Goal: Information Seeking & Learning: Compare options

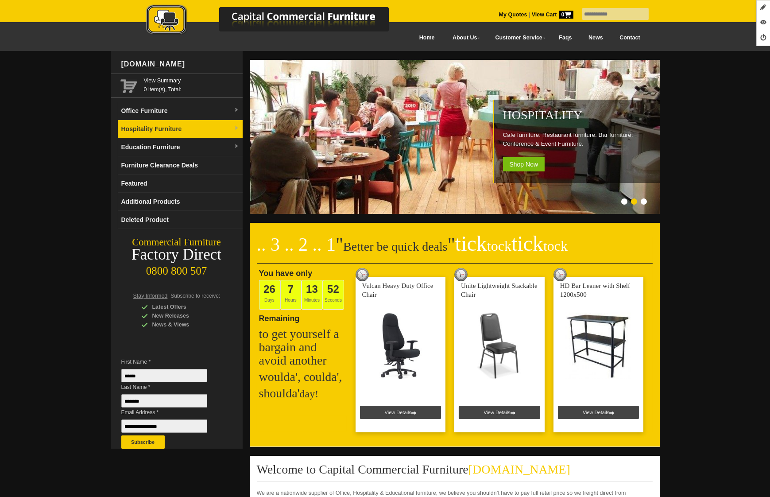
click at [178, 123] on link "Hospitality Furniture" at bounding box center [180, 129] width 125 height 18
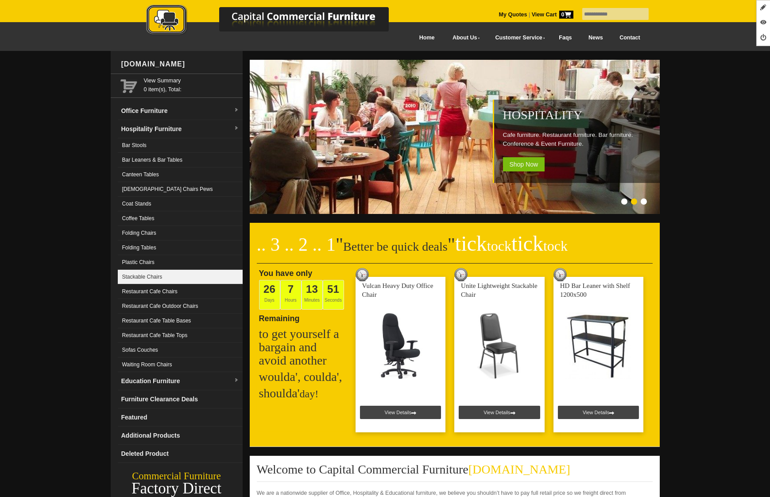
click at [166, 277] on link "Stackable Chairs" at bounding box center [180, 277] width 125 height 15
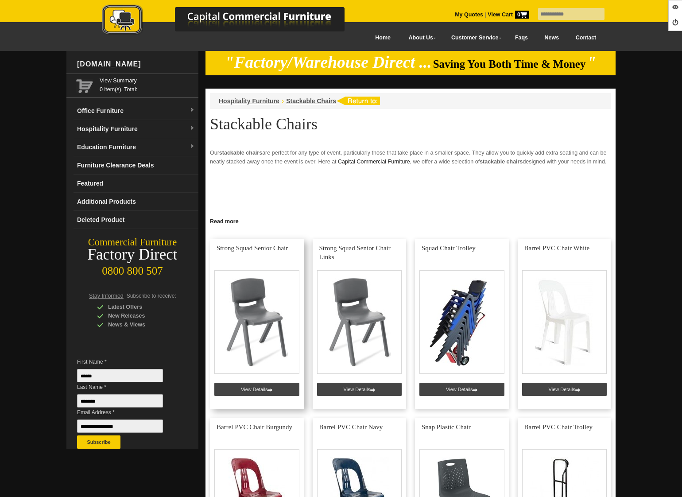
click at [257, 390] on link at bounding box center [257, 324] width 94 height 170
click at [358, 389] on link at bounding box center [360, 324] width 94 height 170
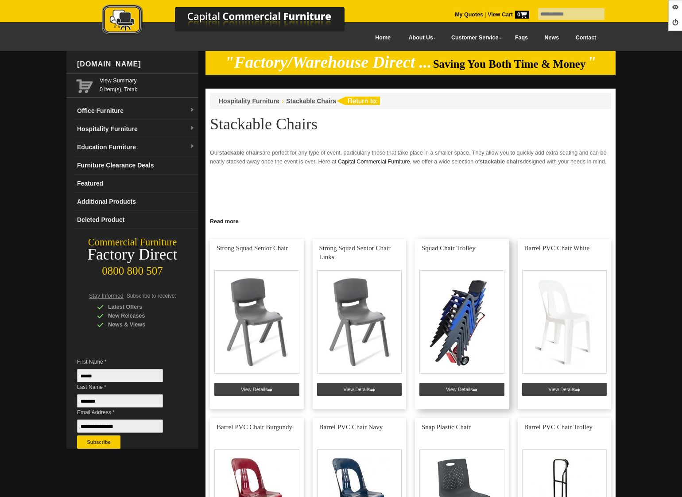
click at [457, 384] on link at bounding box center [462, 324] width 94 height 170
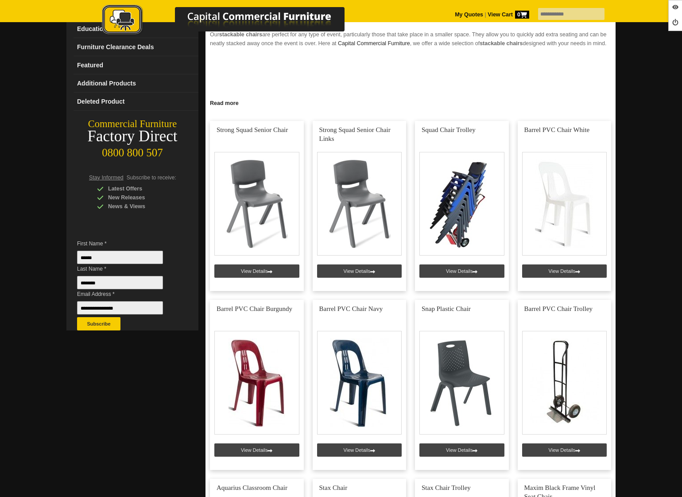
scroll to position [242, 0]
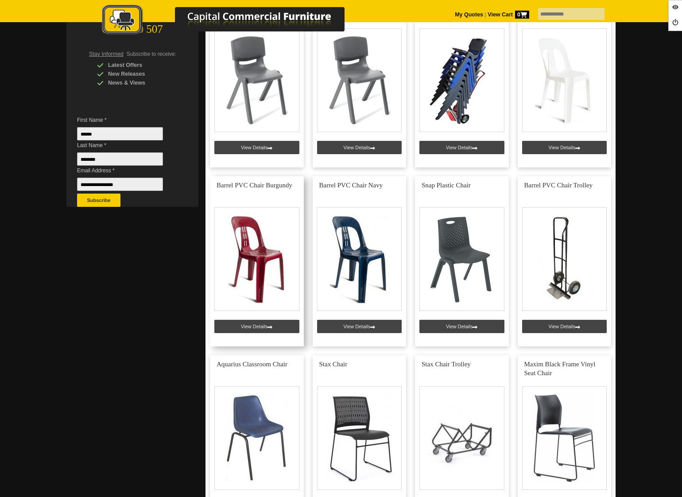
click at [261, 325] on link at bounding box center [257, 261] width 94 height 170
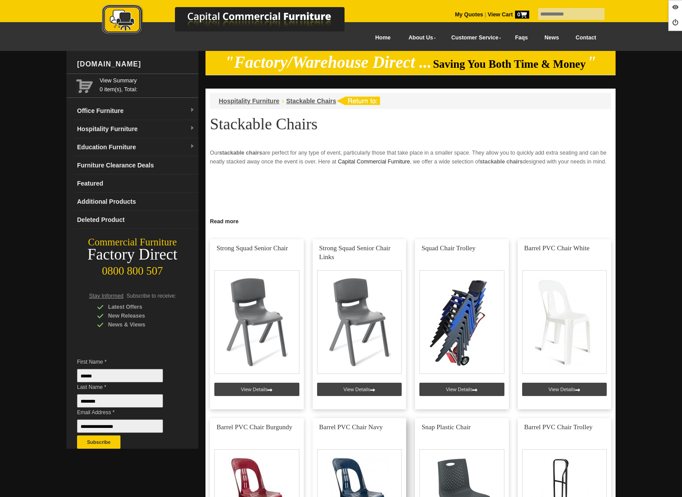
scroll to position [242, 0]
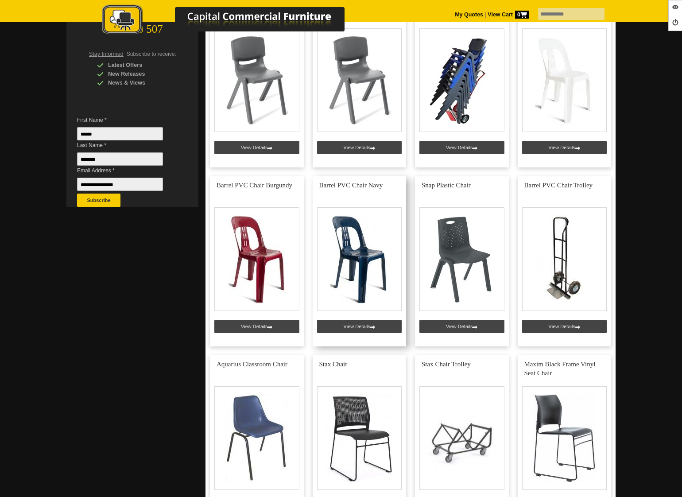
click at [352, 323] on link at bounding box center [360, 261] width 94 height 170
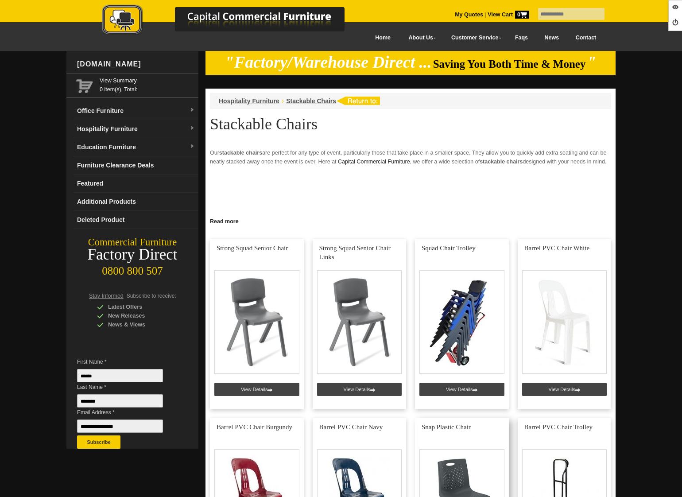
scroll to position [242, 0]
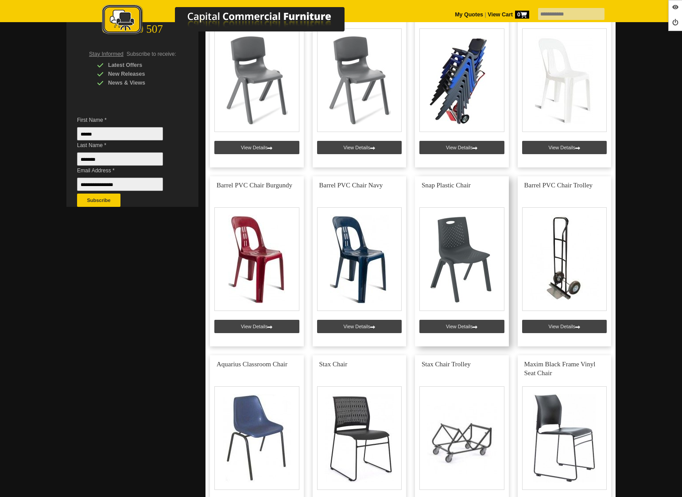
click at [458, 328] on link at bounding box center [462, 261] width 94 height 170
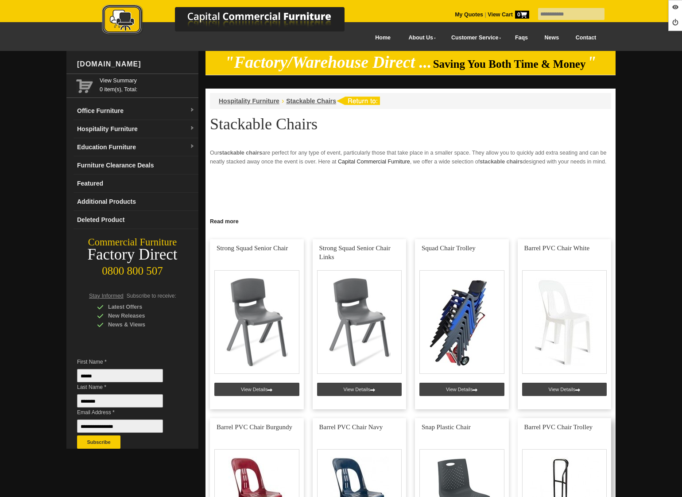
scroll to position [242, 0]
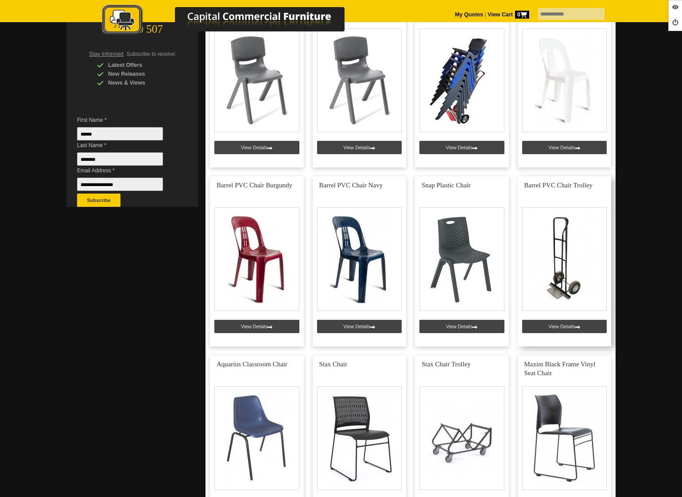
click at [566, 324] on link at bounding box center [565, 261] width 94 height 170
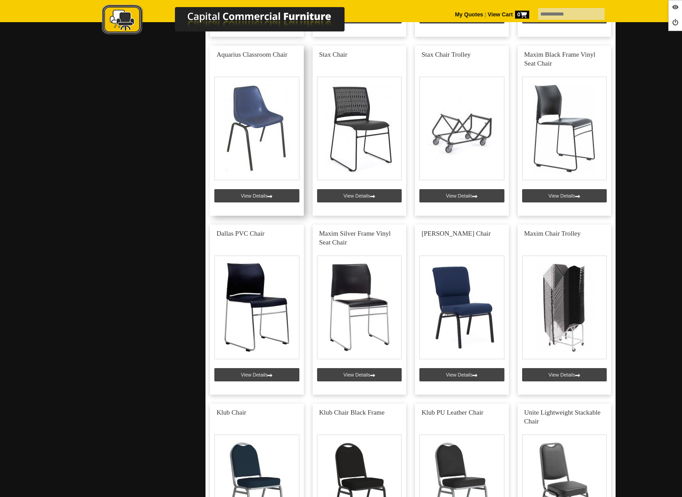
scroll to position [570, 0]
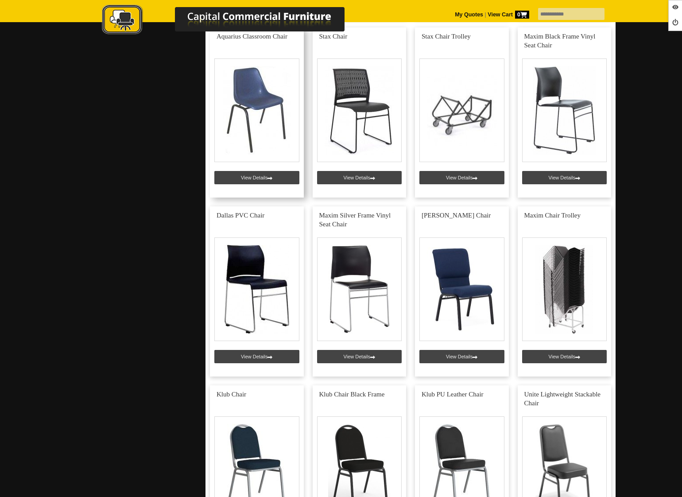
click at [257, 182] on link at bounding box center [257, 112] width 94 height 170
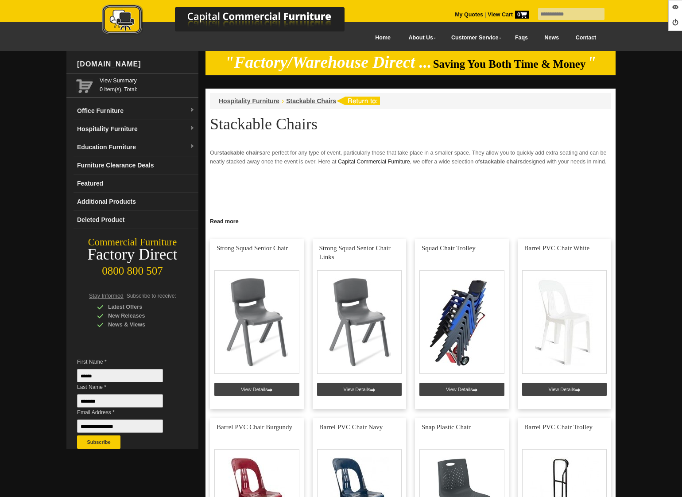
scroll to position [570, 0]
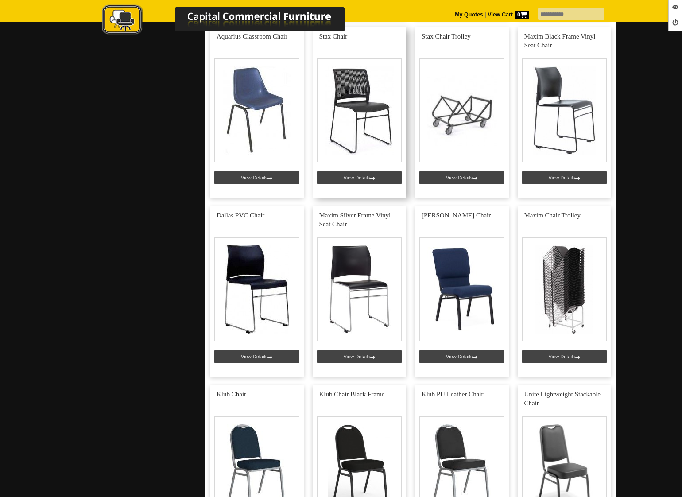
click at [339, 176] on link at bounding box center [360, 112] width 94 height 170
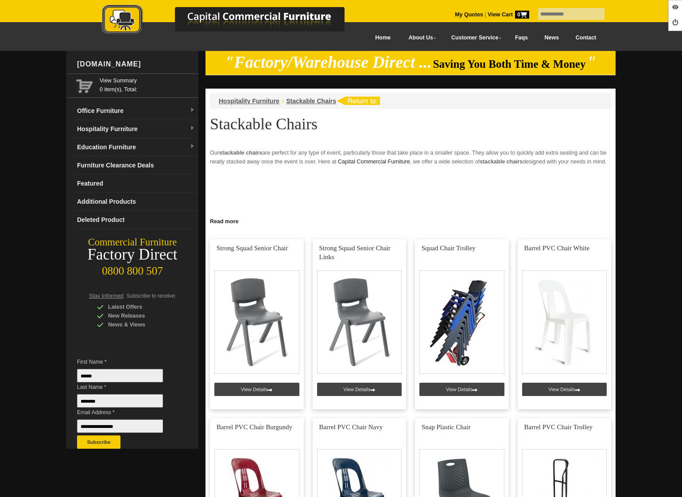
scroll to position [570, 0]
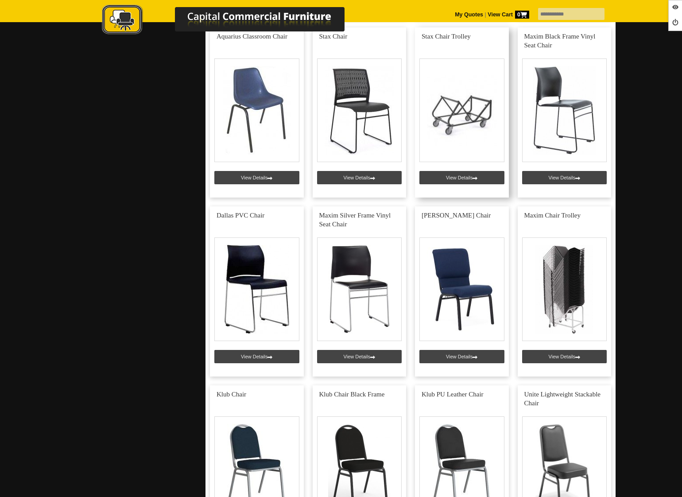
click at [454, 177] on link at bounding box center [462, 112] width 94 height 170
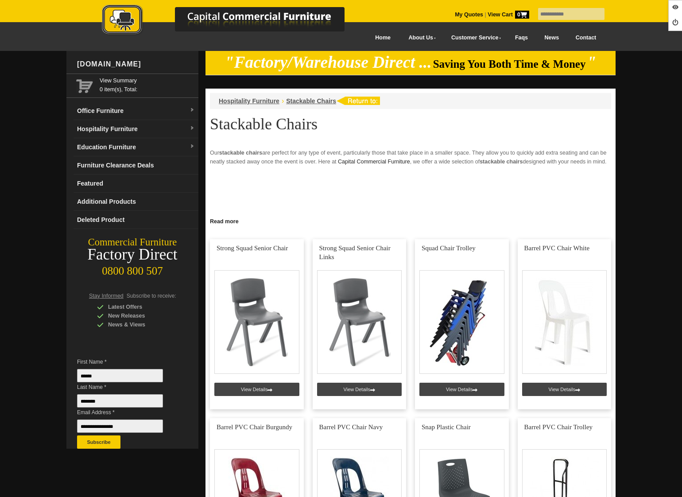
scroll to position [520, 0]
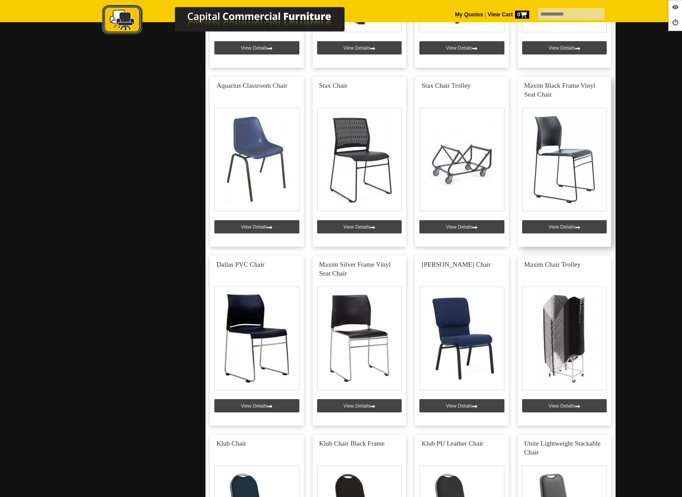
click at [548, 231] on link at bounding box center [565, 162] width 94 height 170
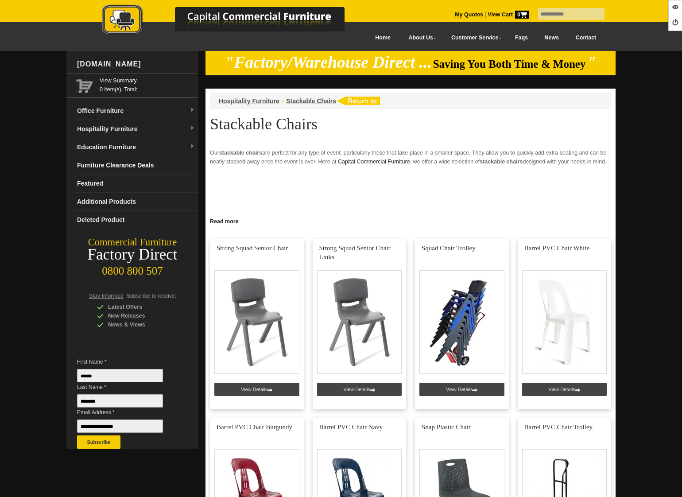
scroll to position [520, 0]
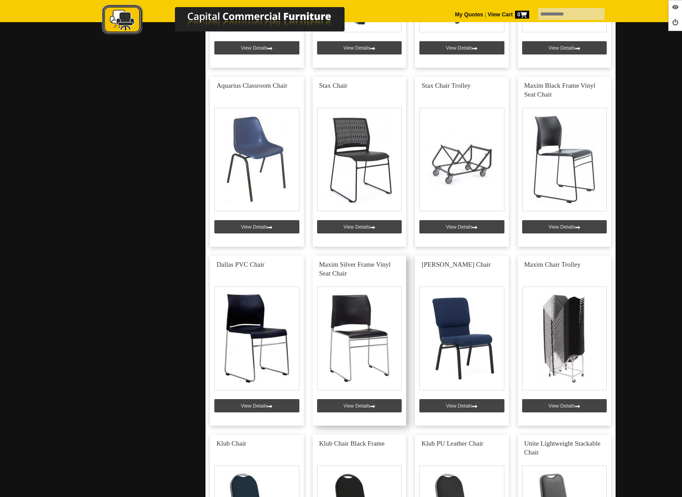
click at [353, 405] on link at bounding box center [360, 341] width 94 height 170
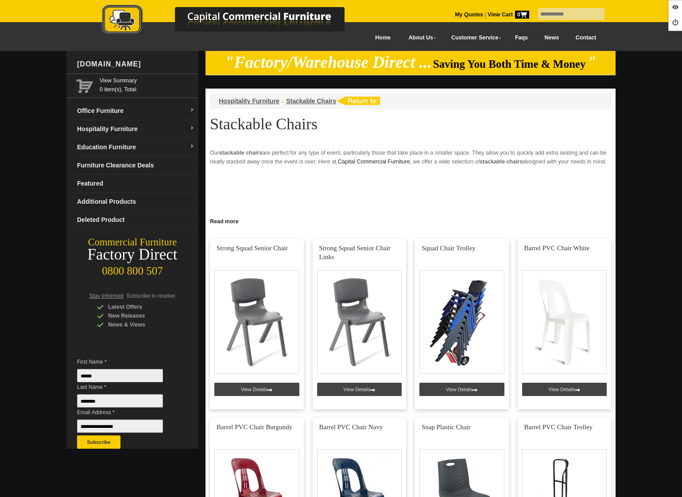
scroll to position [520, 0]
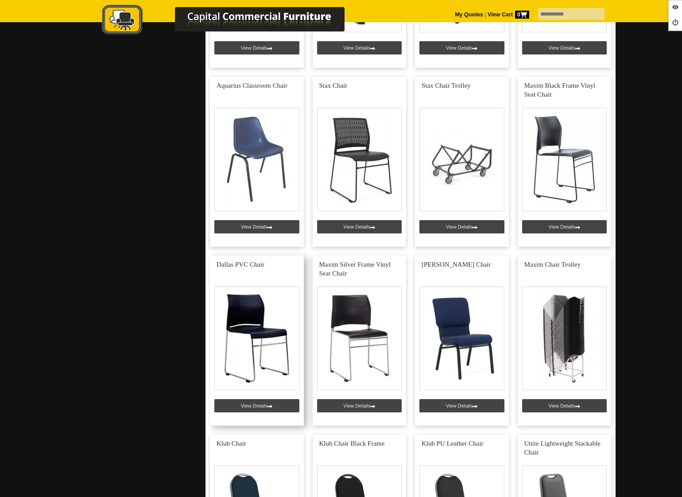
click at [260, 403] on link at bounding box center [257, 341] width 94 height 170
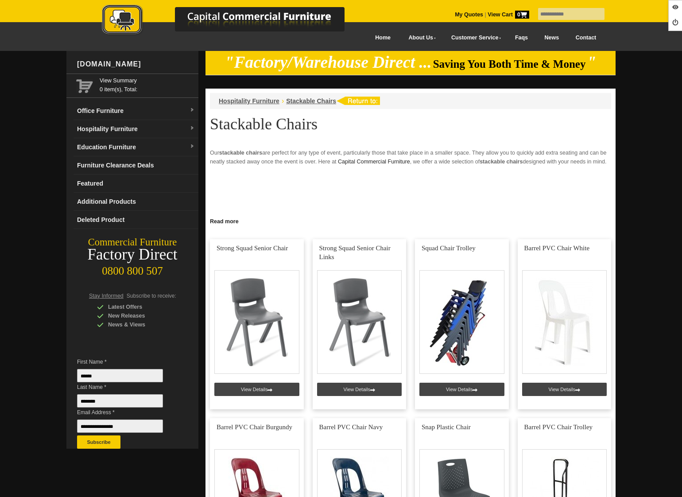
scroll to position [520, 0]
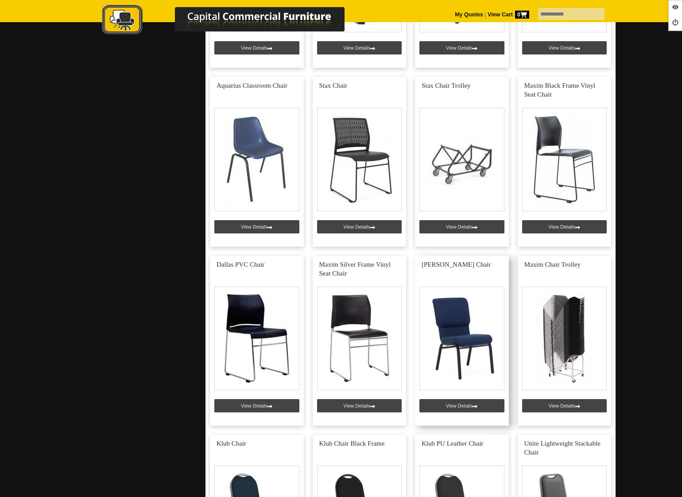
click at [441, 403] on link at bounding box center [462, 341] width 94 height 170
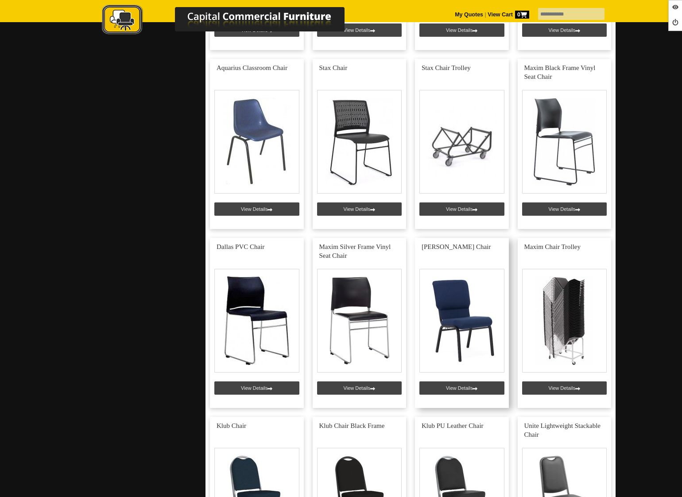
scroll to position [552, 0]
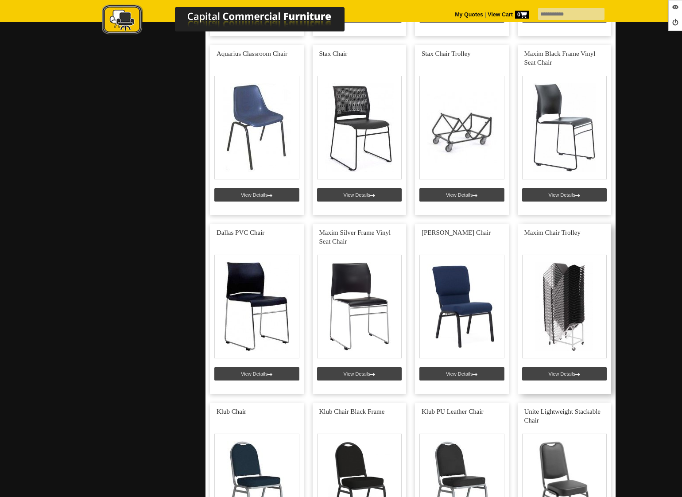
click at [560, 373] on link at bounding box center [565, 309] width 94 height 170
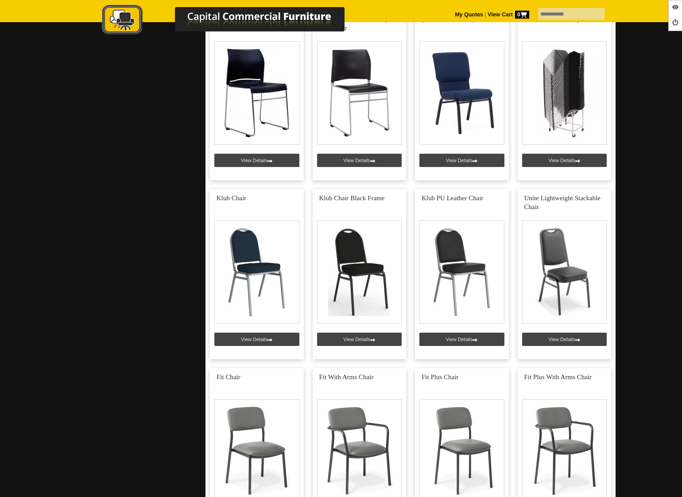
scroll to position [802, 0]
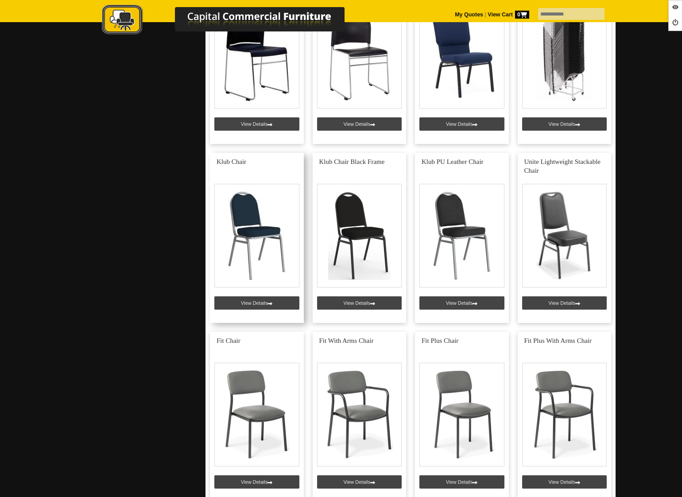
click at [237, 300] on link at bounding box center [257, 238] width 94 height 170
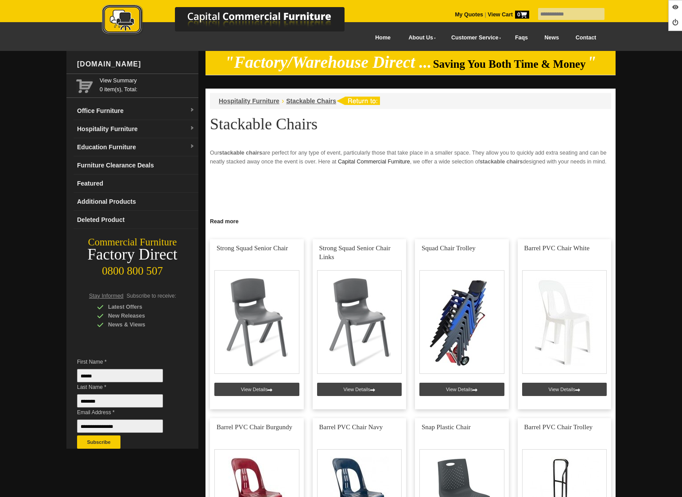
scroll to position [802, 0]
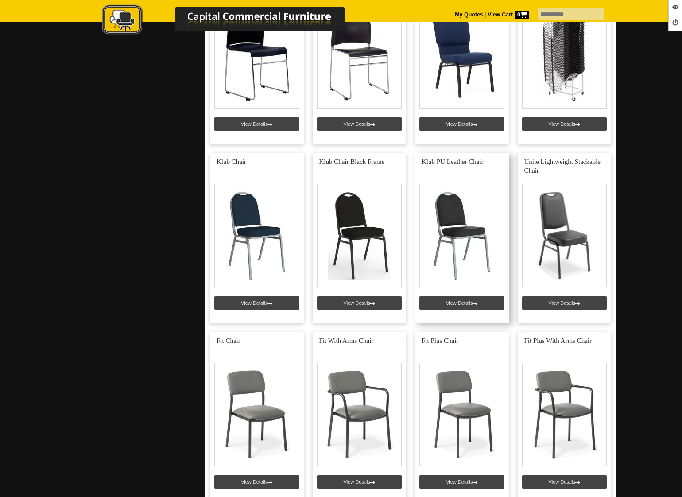
click at [450, 299] on link at bounding box center [462, 238] width 94 height 170
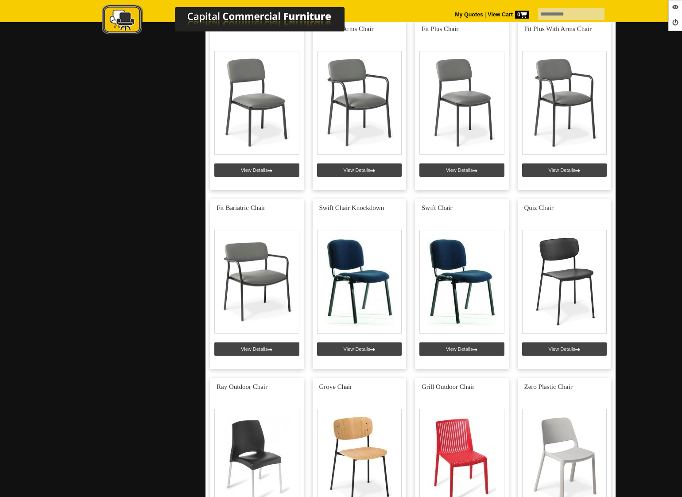
scroll to position [1147, 0]
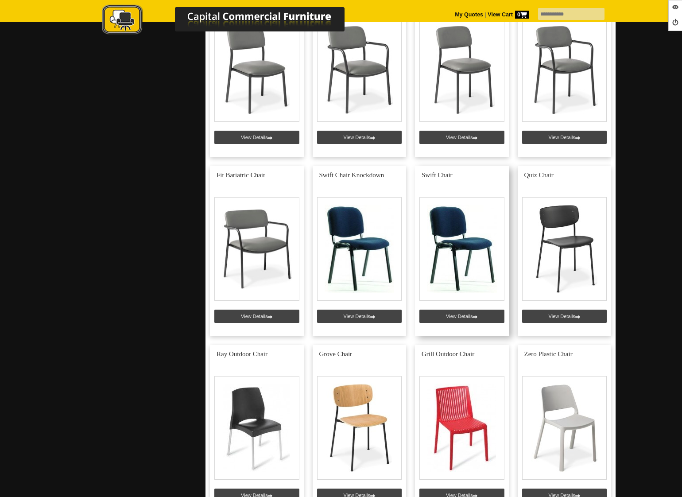
click at [452, 310] on link at bounding box center [462, 251] width 94 height 170
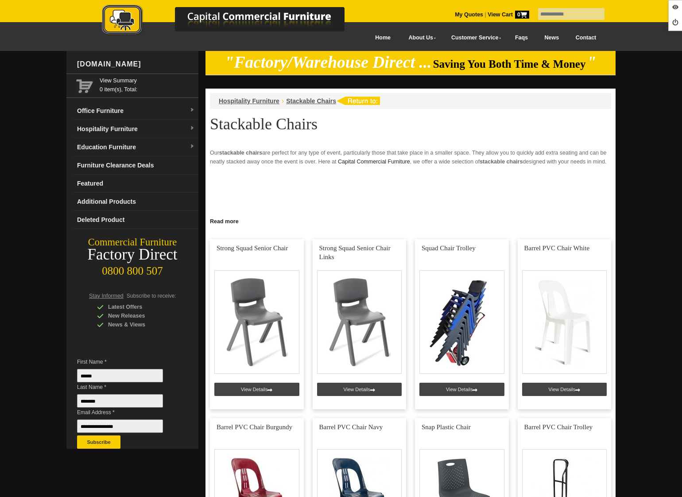
scroll to position [1147, 0]
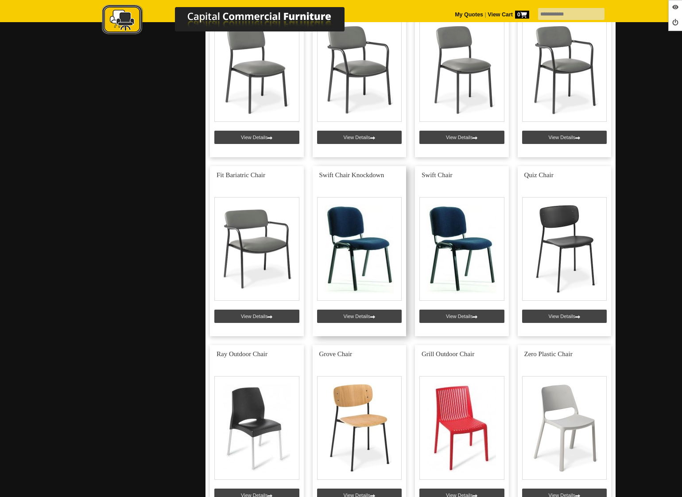
click at [377, 315] on link at bounding box center [360, 251] width 94 height 170
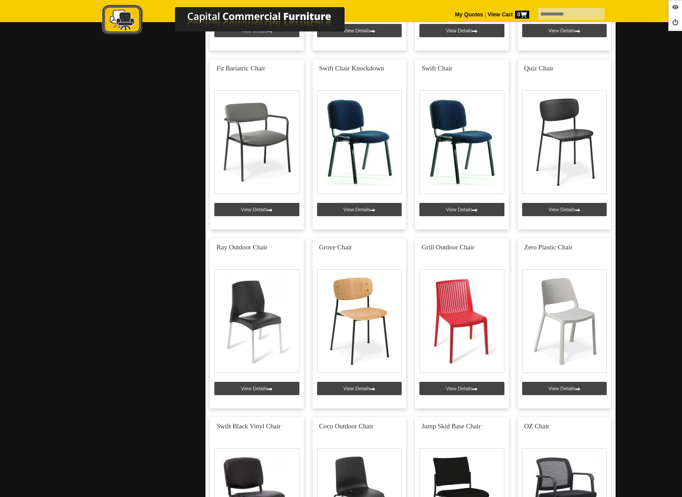
scroll to position [1254, 0]
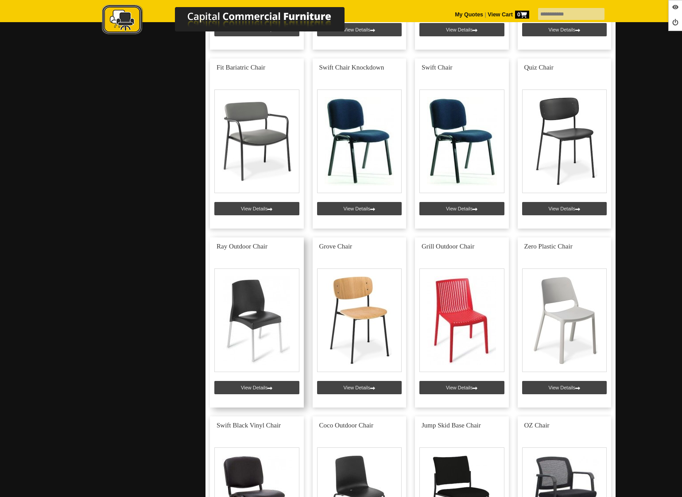
click at [247, 390] on link at bounding box center [257, 322] width 94 height 170
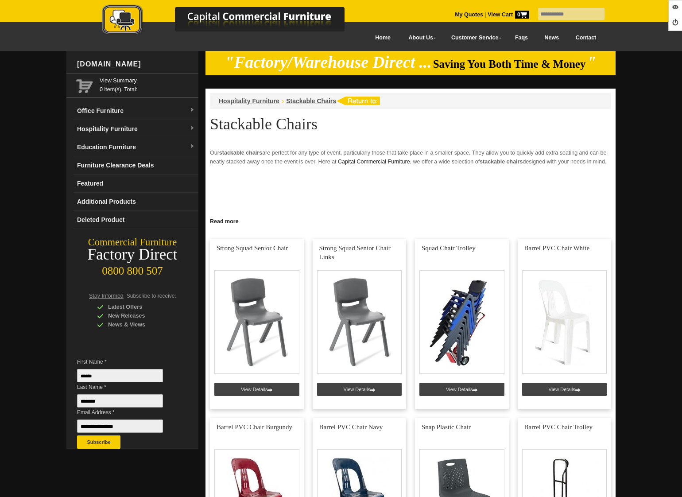
scroll to position [1254, 0]
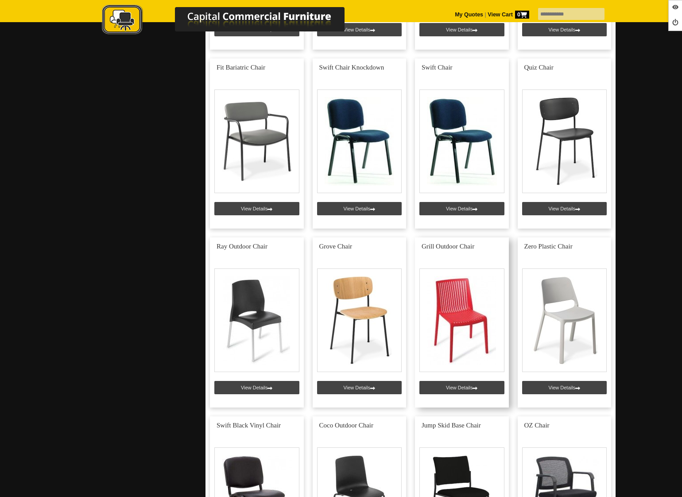
click at [467, 388] on link at bounding box center [462, 322] width 94 height 170
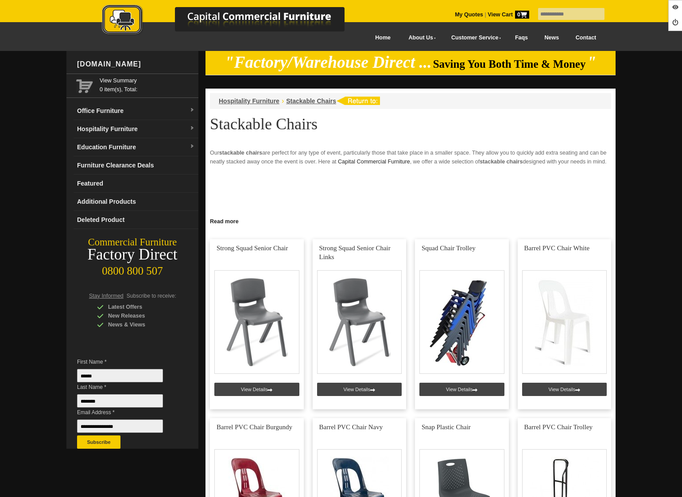
scroll to position [1254, 0]
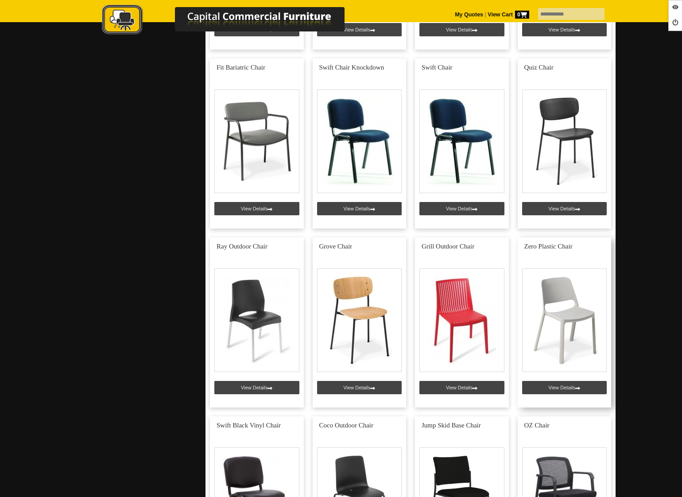
click at [555, 382] on link at bounding box center [565, 322] width 94 height 170
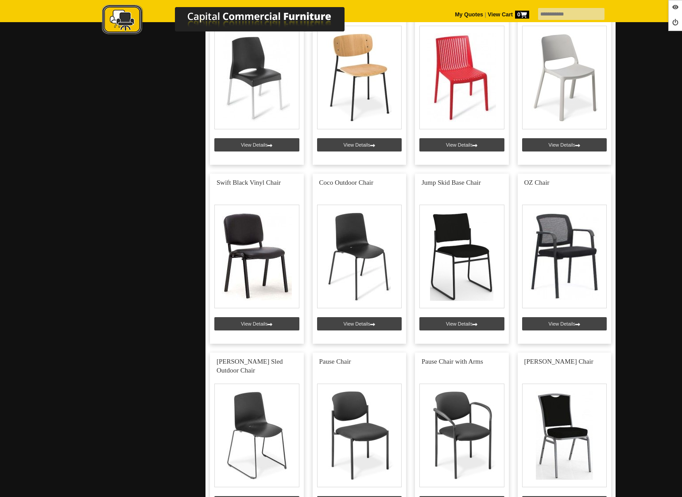
scroll to position [1497, 0]
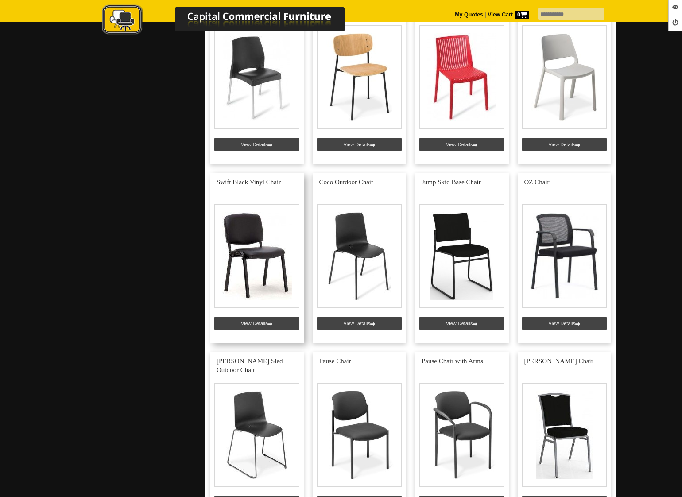
click at [251, 318] on link at bounding box center [257, 258] width 94 height 170
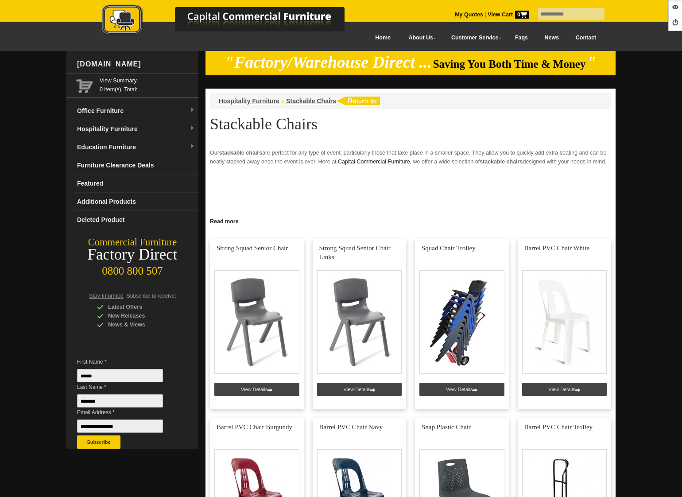
scroll to position [1497, 0]
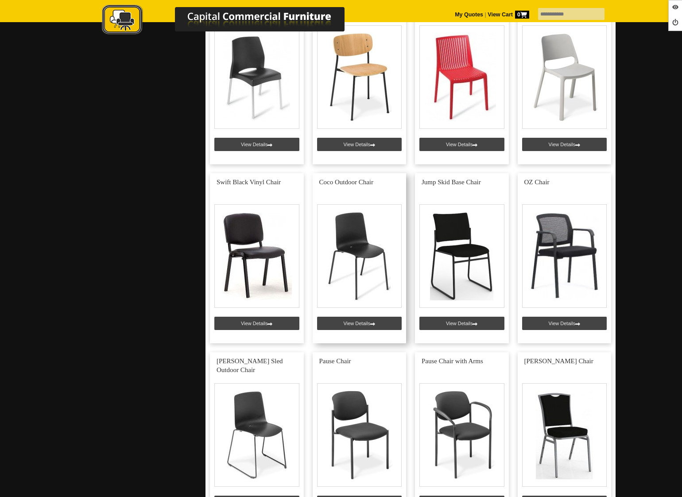
click at [371, 325] on link at bounding box center [360, 258] width 94 height 170
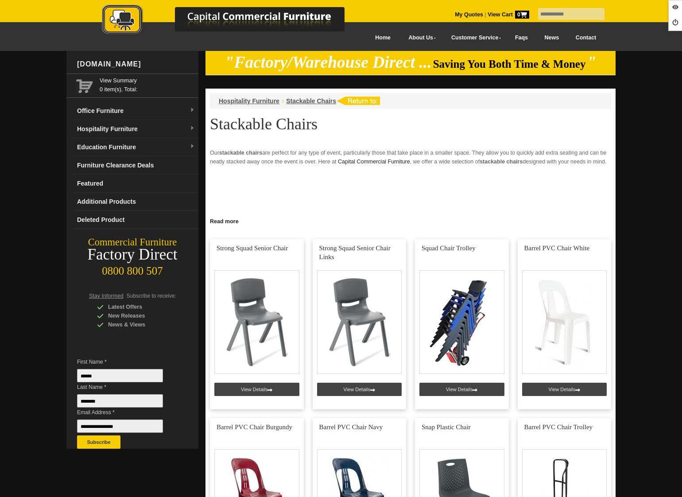
scroll to position [1497, 0]
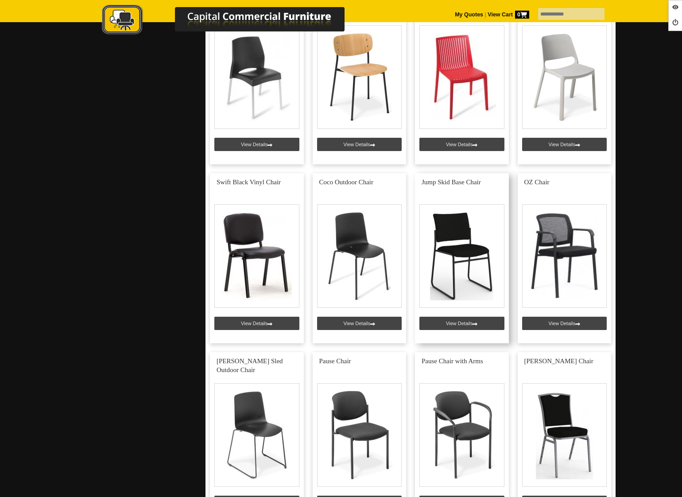
click at [452, 324] on link at bounding box center [462, 258] width 94 height 170
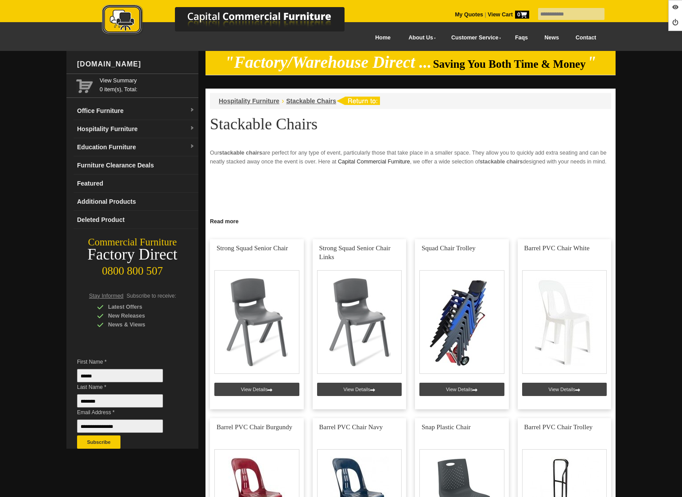
scroll to position [1497, 0]
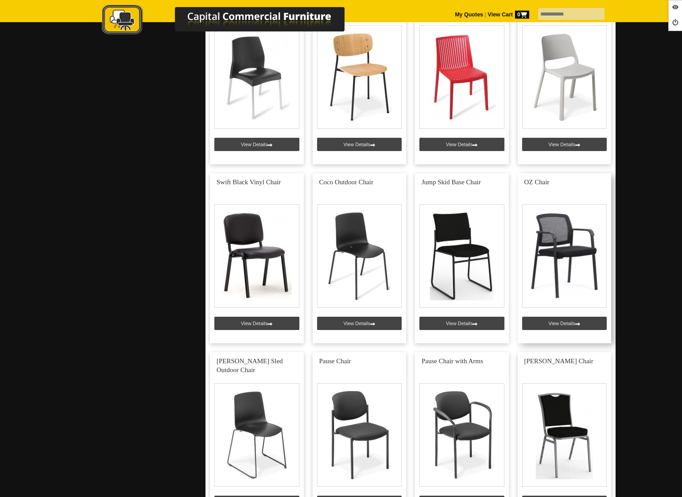
click at [578, 319] on link at bounding box center [565, 258] width 94 height 170
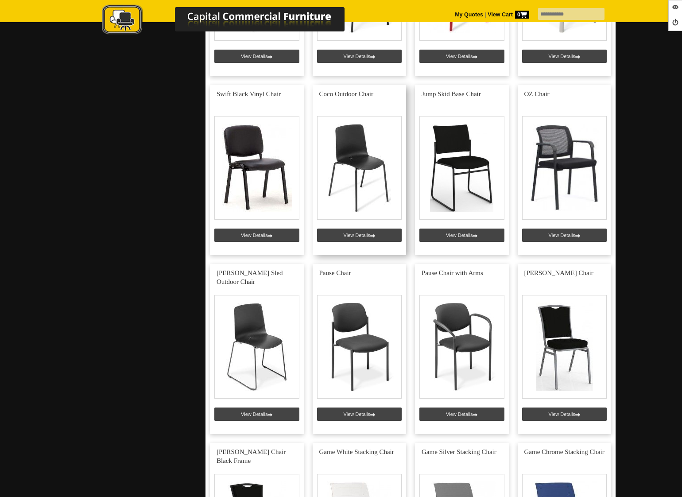
scroll to position [1586, 0]
click at [251, 414] on link at bounding box center [257, 349] width 94 height 170
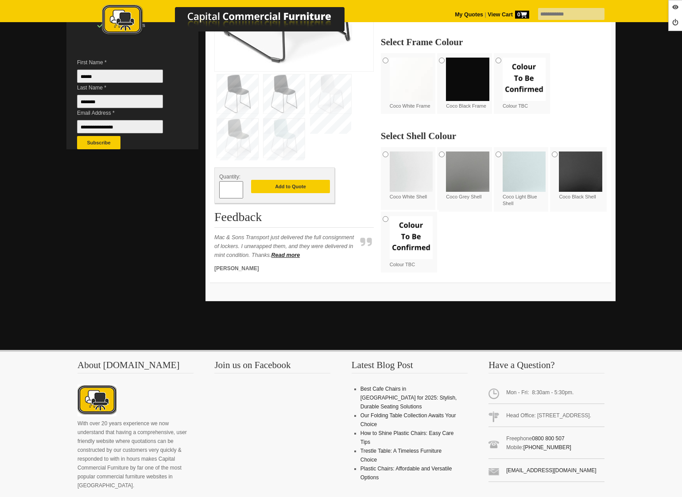
scroll to position [104, 0]
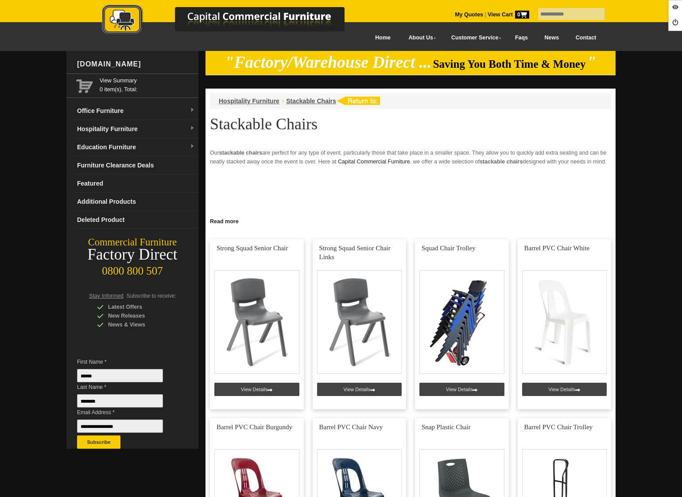
scroll to position [1586, 0]
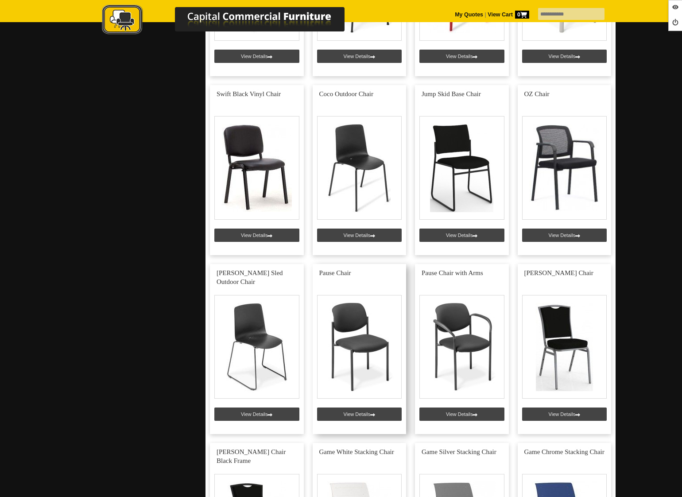
click at [350, 416] on link at bounding box center [360, 349] width 94 height 170
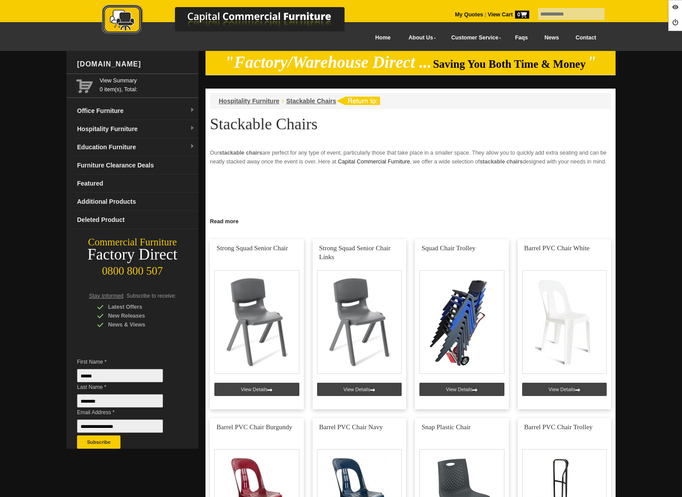
scroll to position [1586, 0]
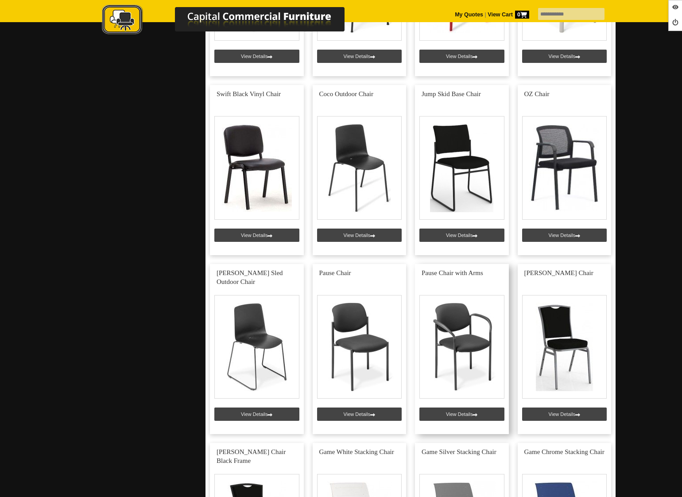
click at [454, 414] on link at bounding box center [462, 349] width 94 height 170
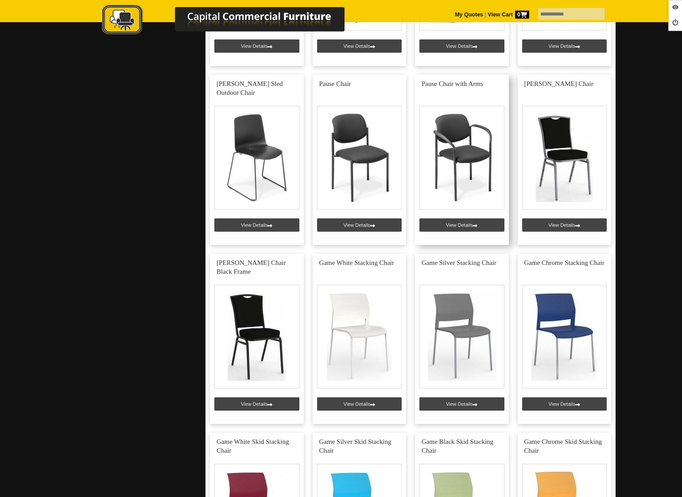
scroll to position [1819, 0]
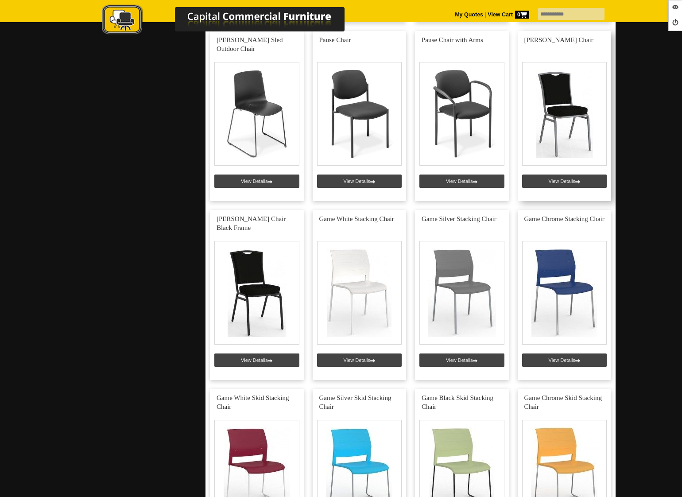
click at [547, 182] on link at bounding box center [565, 116] width 94 height 170
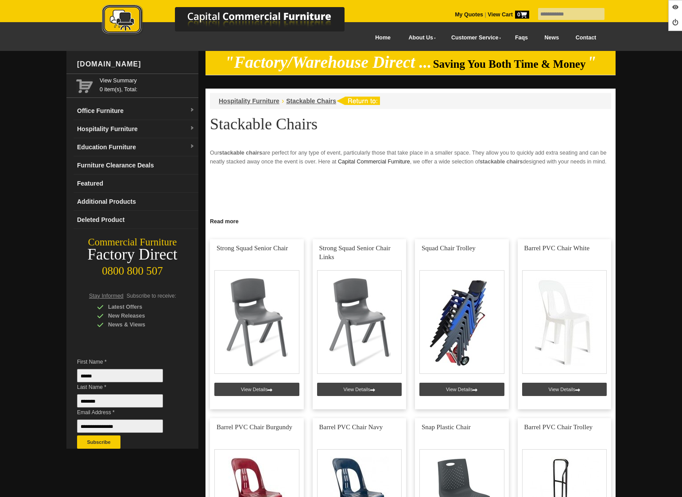
scroll to position [1819, 0]
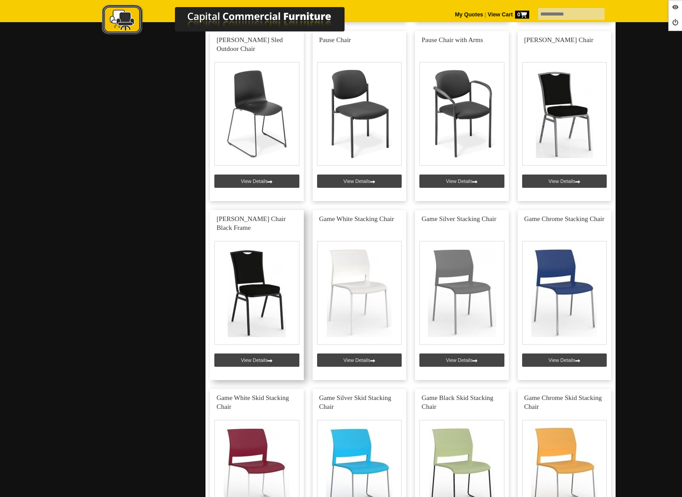
click at [253, 355] on link at bounding box center [257, 295] width 94 height 170
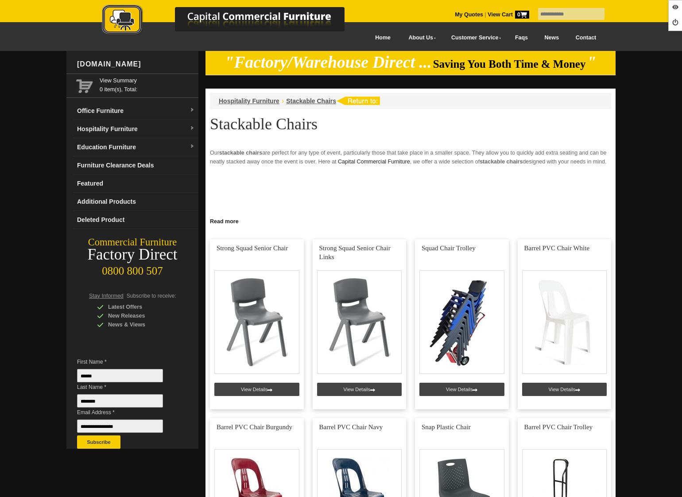
scroll to position [1819, 0]
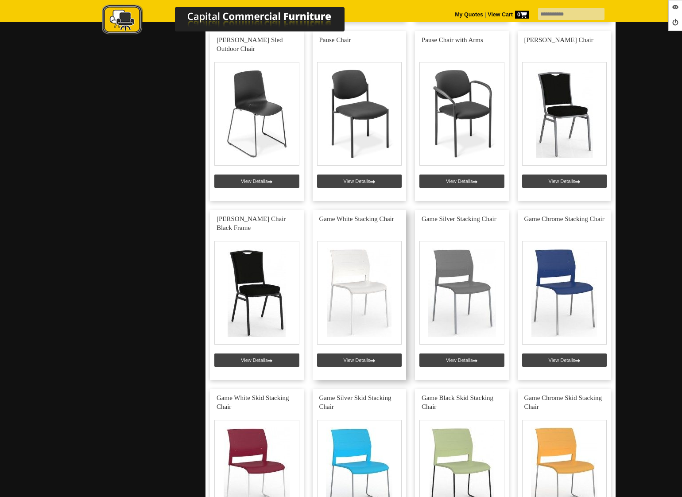
click at [351, 361] on link at bounding box center [360, 295] width 94 height 170
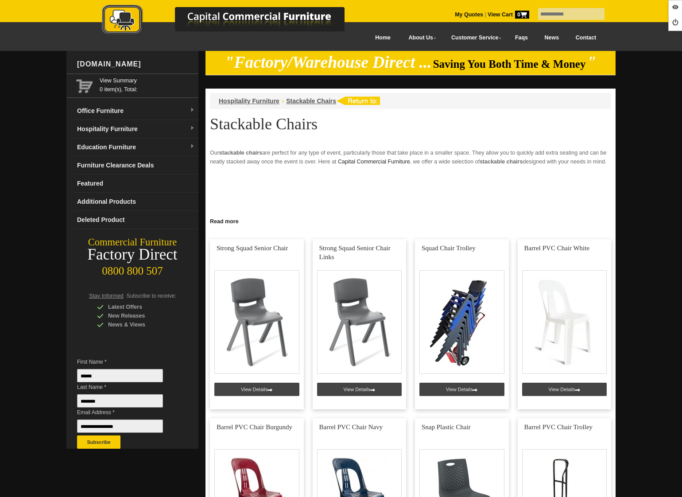
scroll to position [1819, 0]
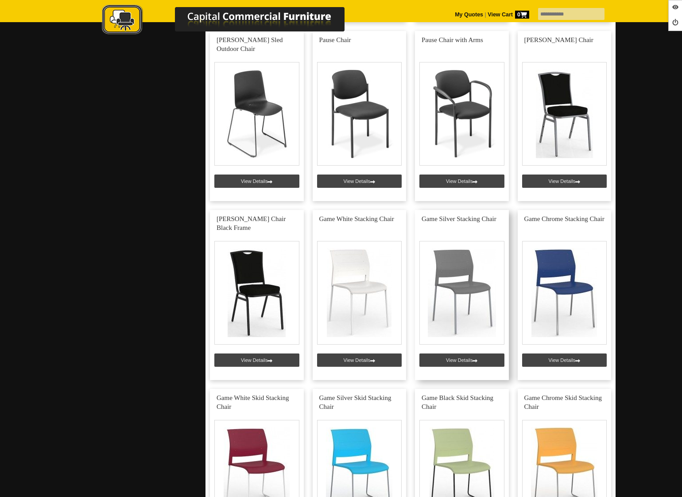
click at [460, 359] on link at bounding box center [462, 295] width 94 height 170
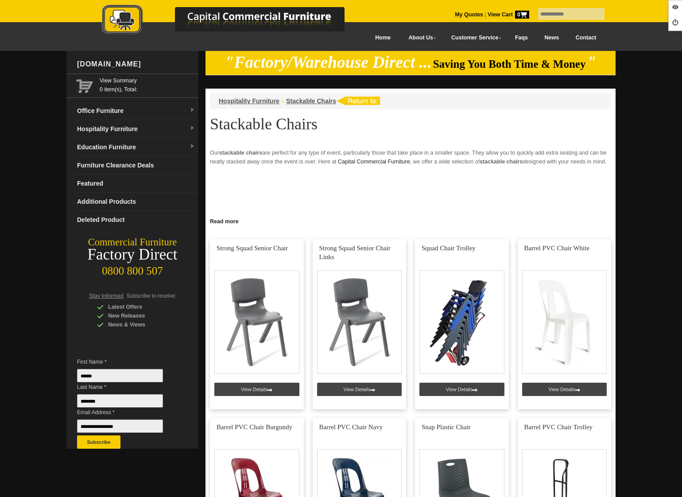
scroll to position [1819, 0]
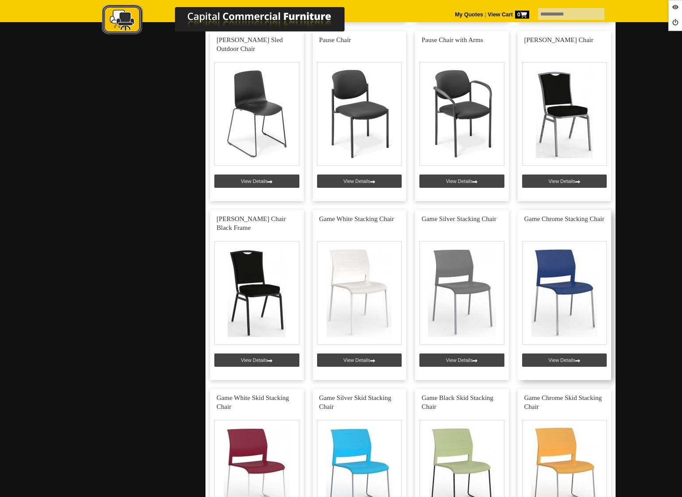
click at [546, 356] on link at bounding box center [565, 295] width 94 height 170
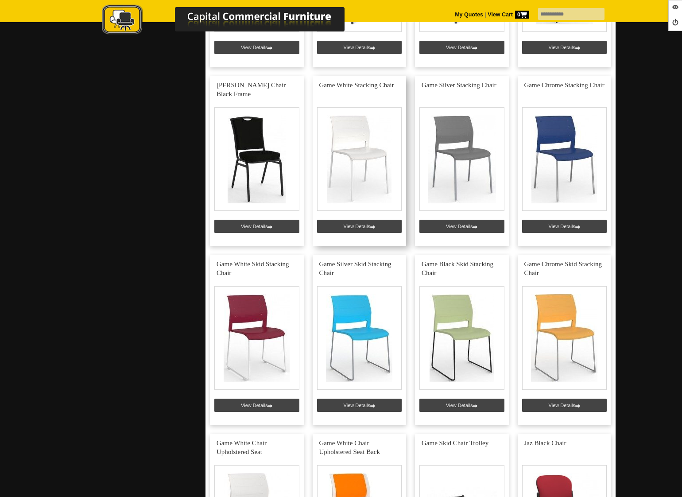
scroll to position [2025, 0]
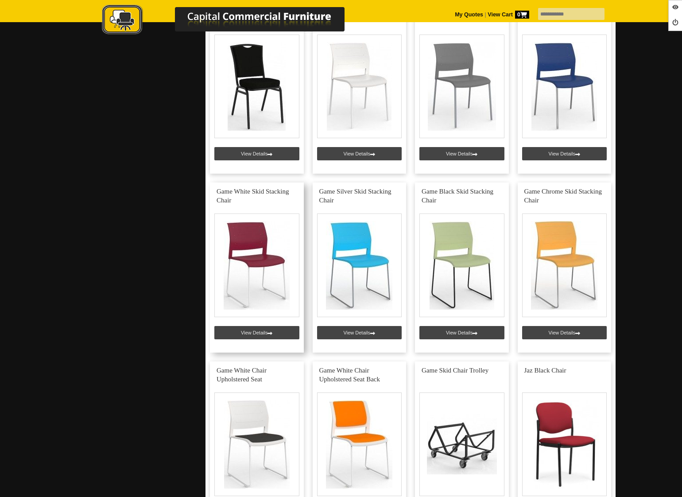
click at [253, 333] on link at bounding box center [257, 267] width 94 height 170
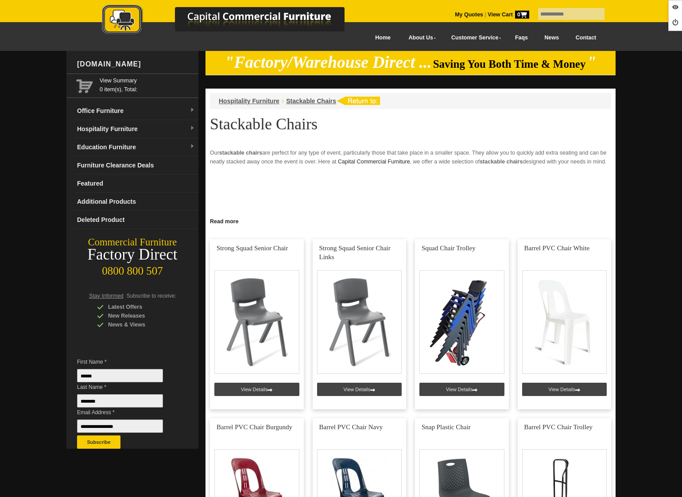
scroll to position [2025, 0]
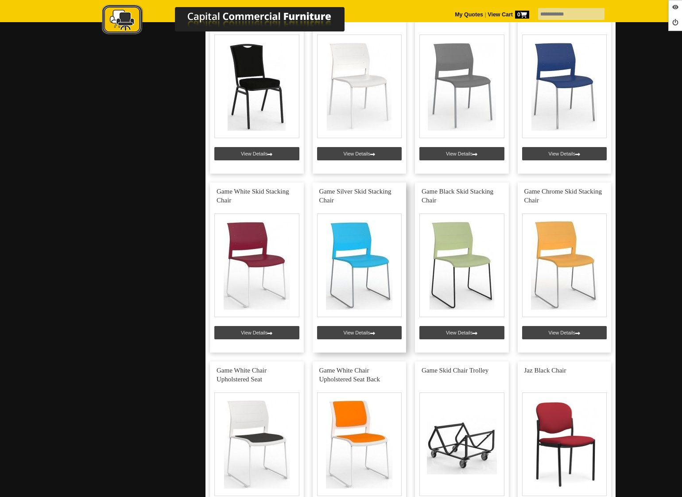
click at [372, 327] on link at bounding box center [360, 267] width 94 height 170
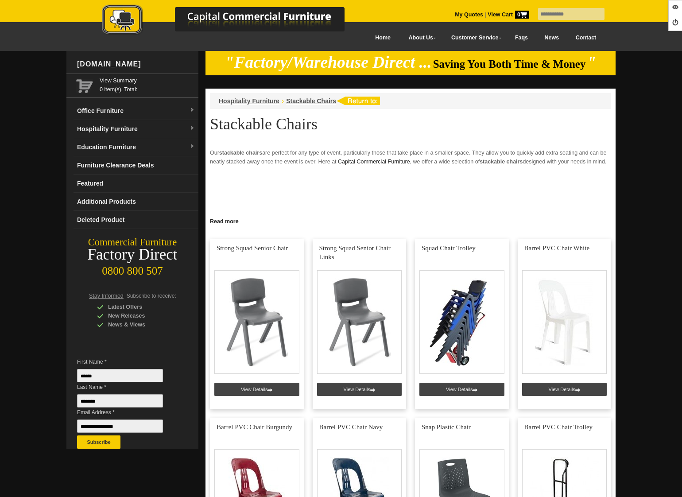
scroll to position [2025, 0]
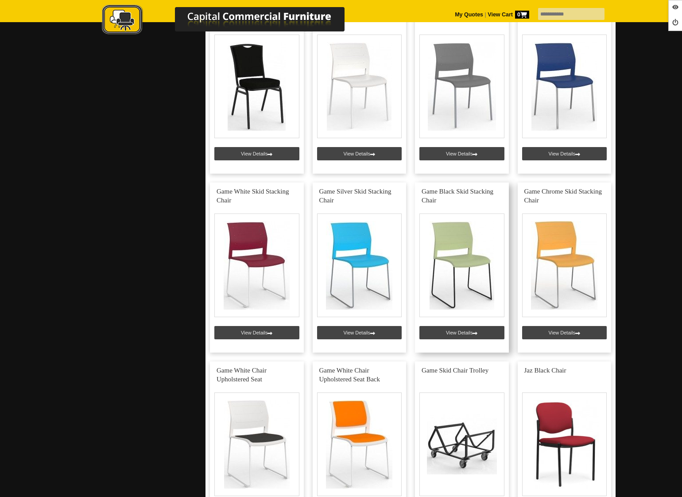
click at [446, 332] on link at bounding box center [462, 267] width 94 height 170
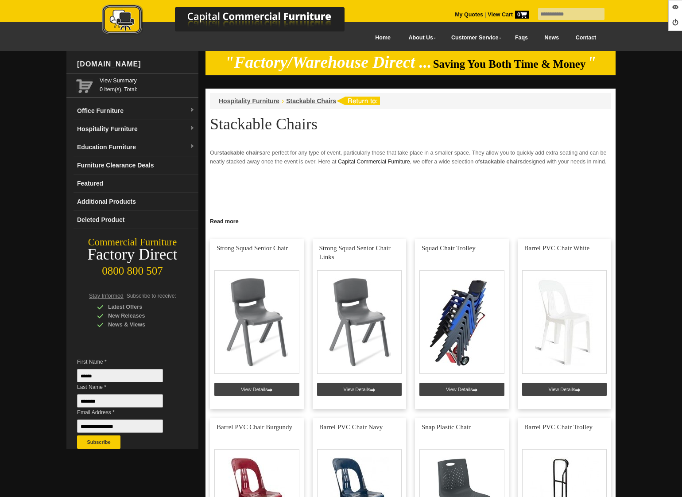
scroll to position [2025, 0]
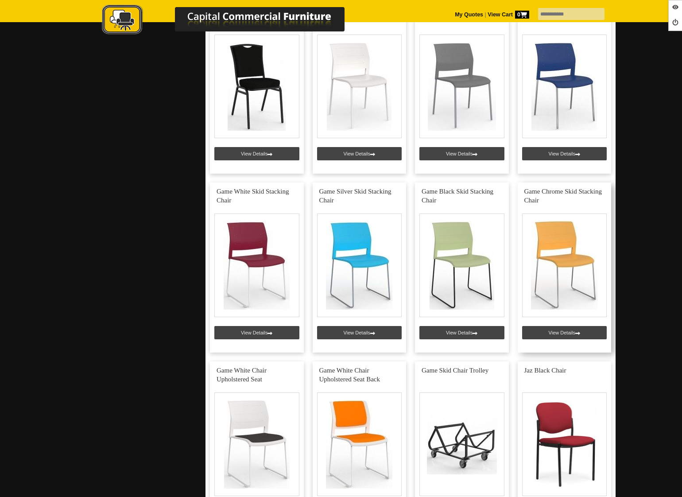
click at [558, 334] on link at bounding box center [565, 267] width 94 height 170
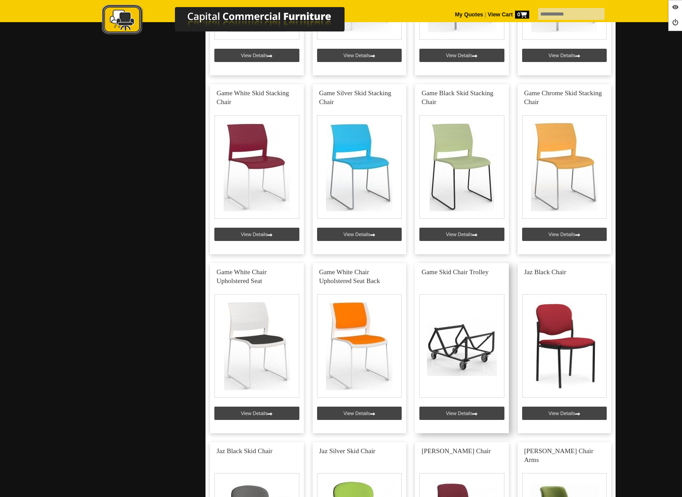
scroll to position [2164, 0]
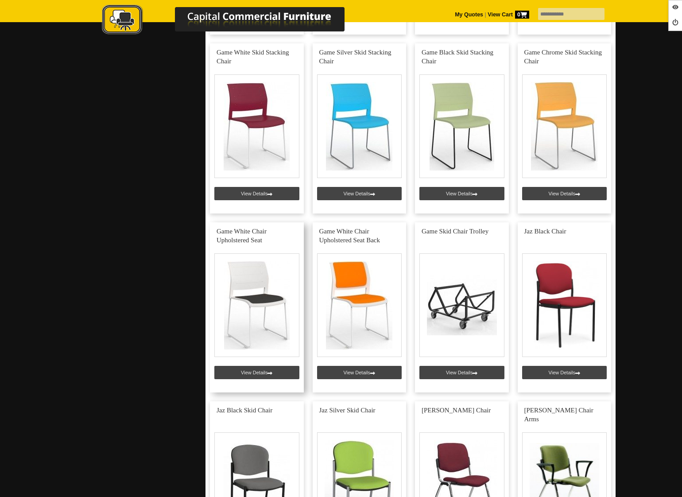
click at [262, 367] on link at bounding box center [257, 307] width 94 height 170
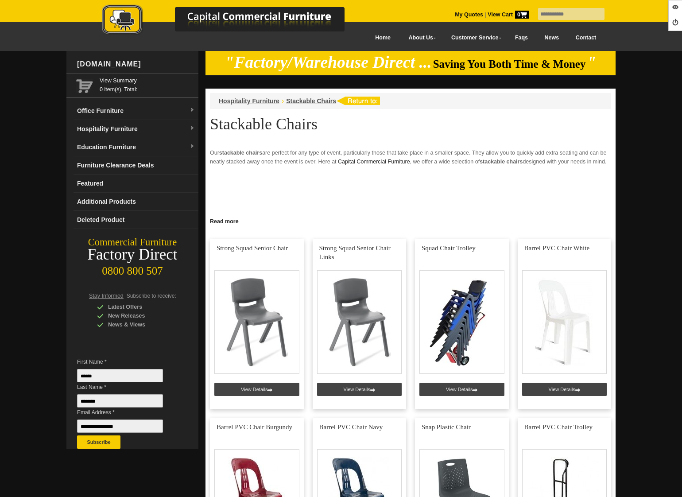
scroll to position [2164, 0]
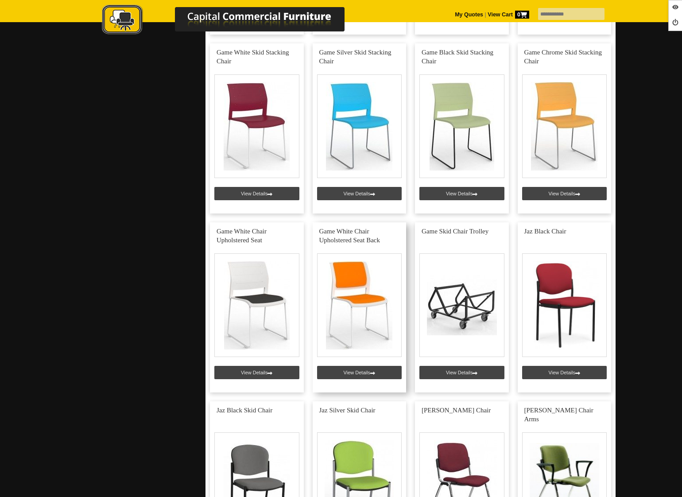
click at [368, 372] on link at bounding box center [360, 307] width 94 height 170
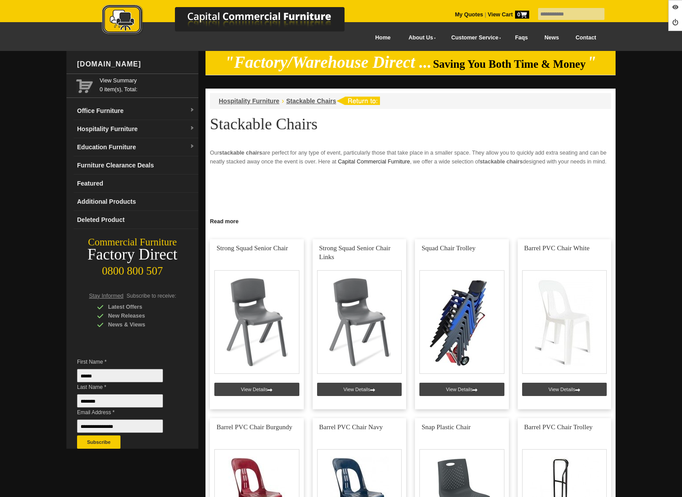
scroll to position [2164, 0]
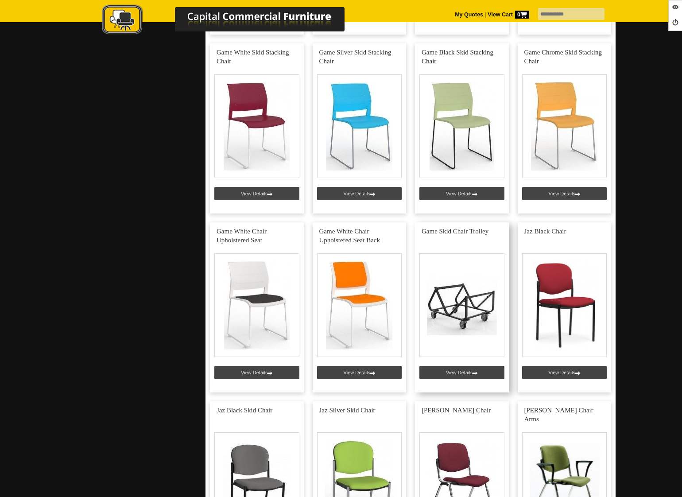
click at [458, 373] on link at bounding box center [462, 307] width 94 height 170
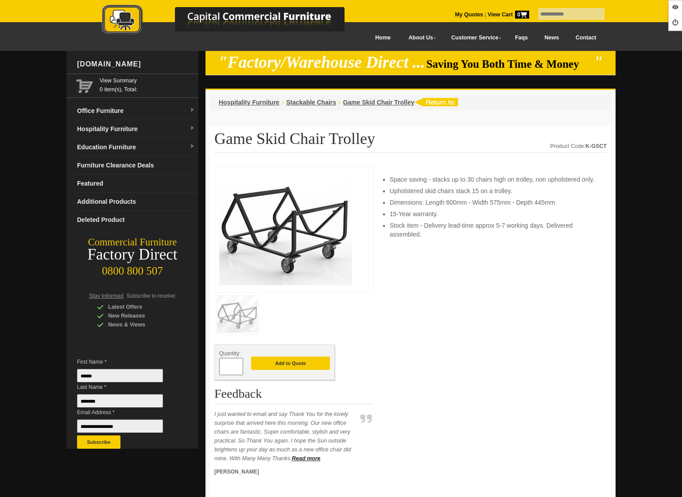
click at [127, 31] on img at bounding box center [233, 20] width 310 height 32
